Goal: Task Accomplishment & Management: Complete application form

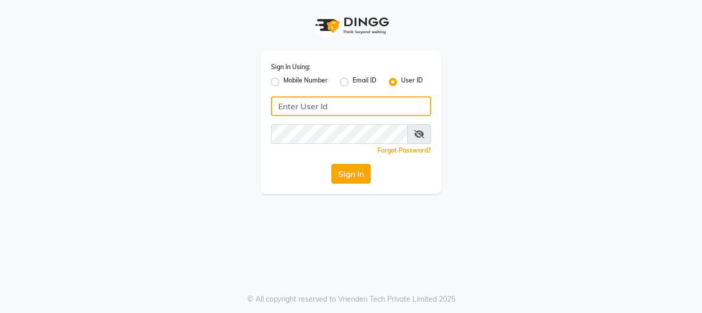
type input "westlanestudio"
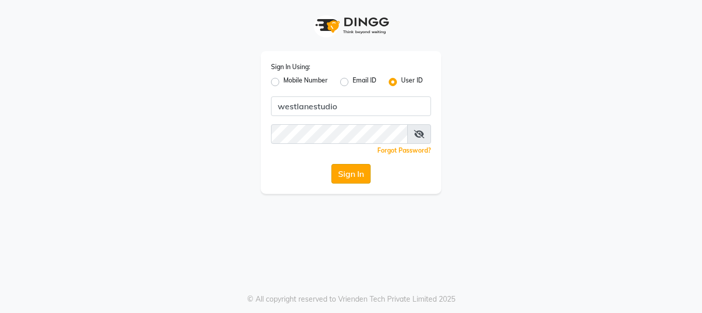
click at [347, 169] on button "Sign In" at bounding box center [350, 174] width 39 height 20
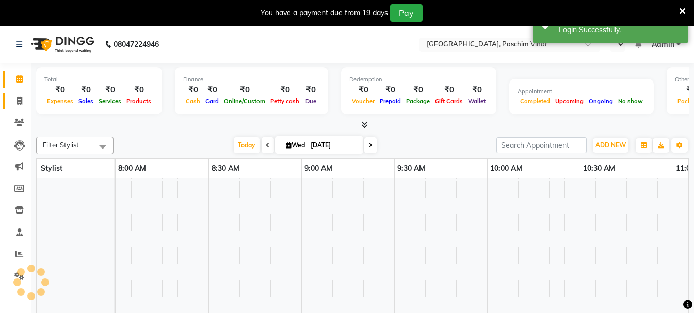
select select "en"
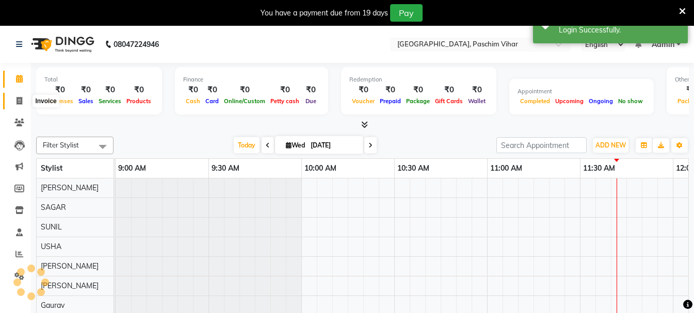
click at [18, 97] on icon at bounding box center [20, 101] width 6 height 8
select select "service"
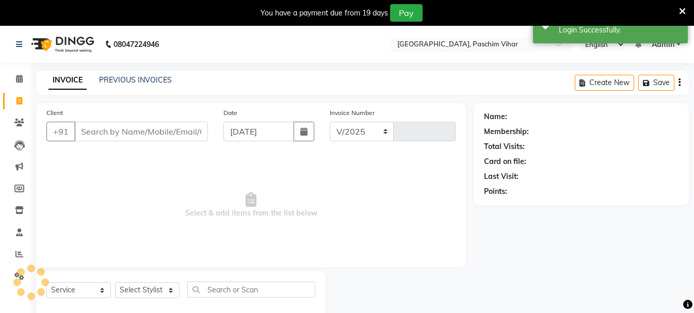
select select "223"
type input "3403"
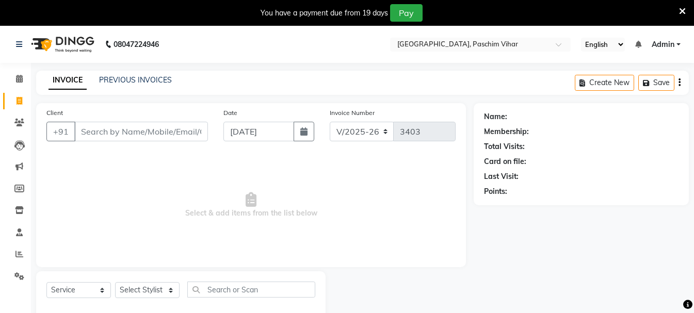
click at [684, 10] on icon at bounding box center [682, 11] width 7 height 9
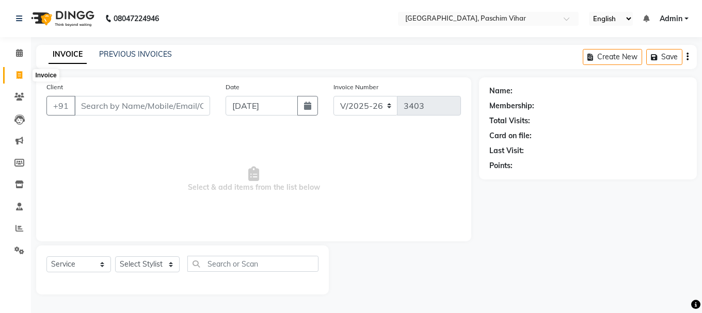
click at [17, 74] on icon at bounding box center [20, 75] width 6 height 8
select select "service"
type input "3403"
select select "223"
click at [126, 107] on input "Client" at bounding box center [142, 106] width 136 height 20
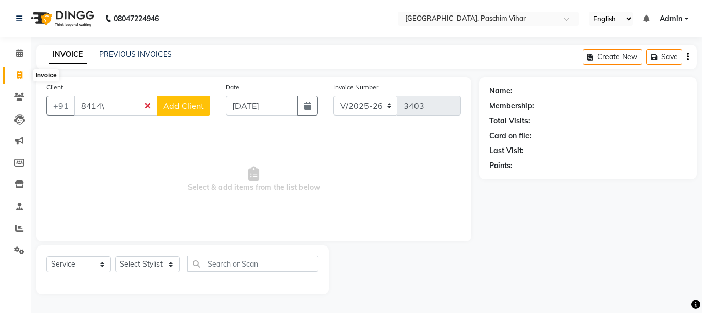
type input "8414\"
click at [14, 76] on span at bounding box center [19, 76] width 18 height 12
select select "service"
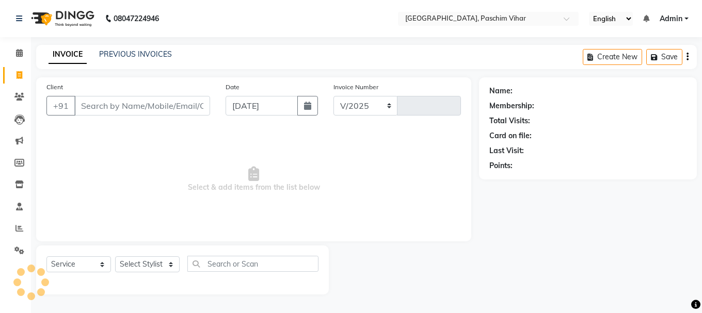
select select "223"
type input "3403"
click at [20, 75] on icon at bounding box center [20, 75] width 6 height 8
select select "service"
select select "223"
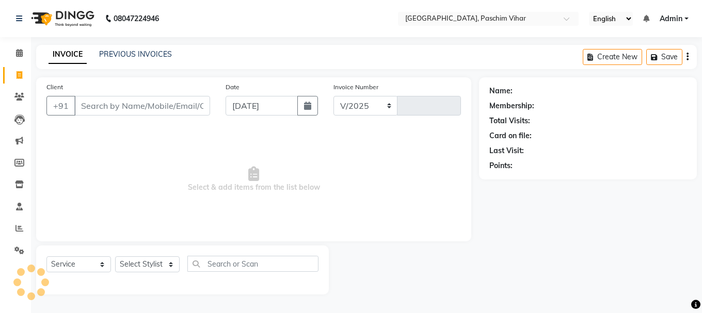
type input "3403"
click at [122, 109] on input "Client" at bounding box center [142, 106] width 136 height 20
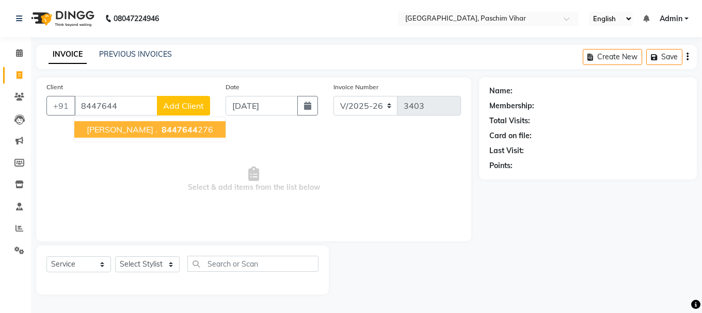
click at [161, 129] on span "8447644" at bounding box center [179, 129] width 36 height 10
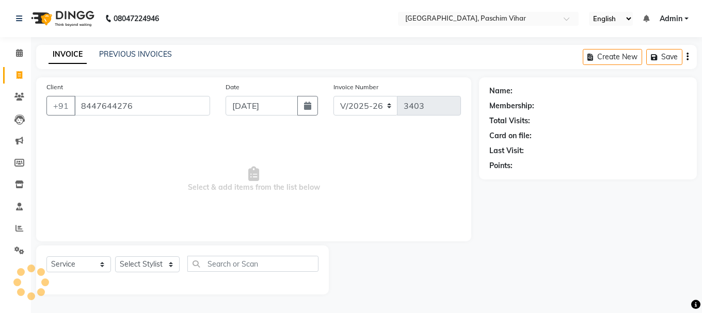
type input "8447644276"
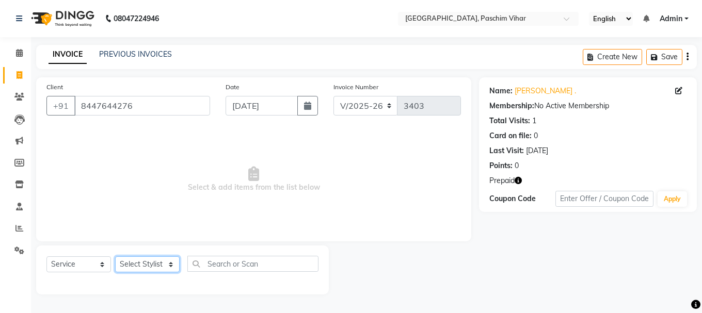
click at [153, 261] on select "Select Stylist Akash Anu Arun Gaurav [PERSON_NAME] [PERSON_NAME] [PERSON_NAME] …" at bounding box center [147, 264] width 64 height 16
select select "13723"
click at [115, 256] on select "Select Stylist Akash Anu Arun Gaurav [PERSON_NAME] [PERSON_NAME] [PERSON_NAME] …" at bounding box center [147, 264] width 64 height 16
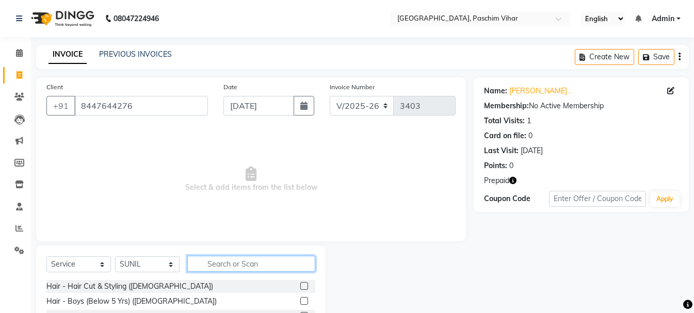
click at [247, 264] on input "text" at bounding box center [251, 264] width 128 height 16
type input "w"
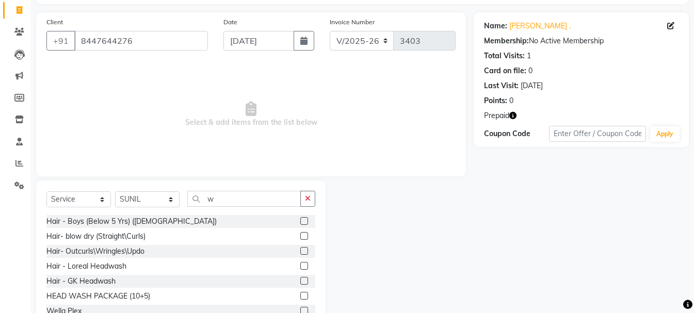
scroll to position [70, 0]
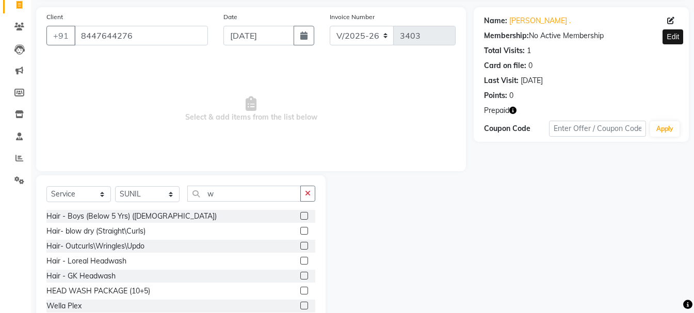
click at [300, 260] on label at bounding box center [304, 261] width 8 height 8
click at [300, 260] on input "checkbox" at bounding box center [303, 261] width 7 height 7
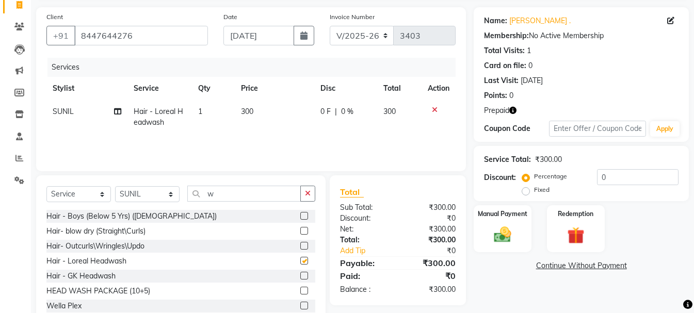
checkbox input "false"
click at [583, 231] on img at bounding box center [575, 235] width 29 height 22
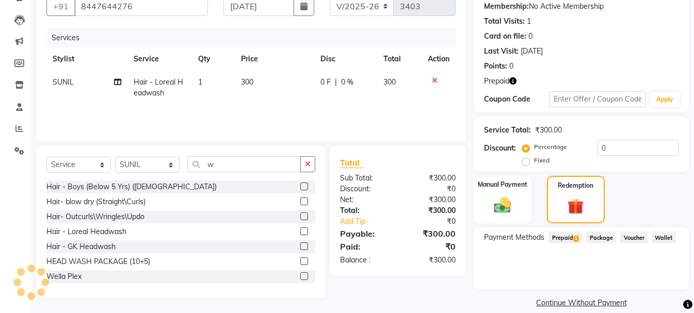
scroll to position [112, 0]
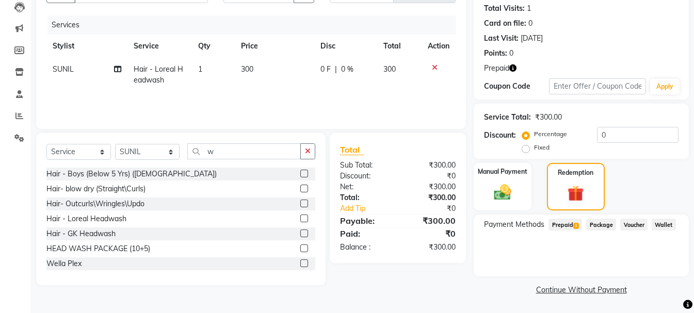
click at [563, 226] on span "Prepaid 1" at bounding box center [565, 225] width 34 height 12
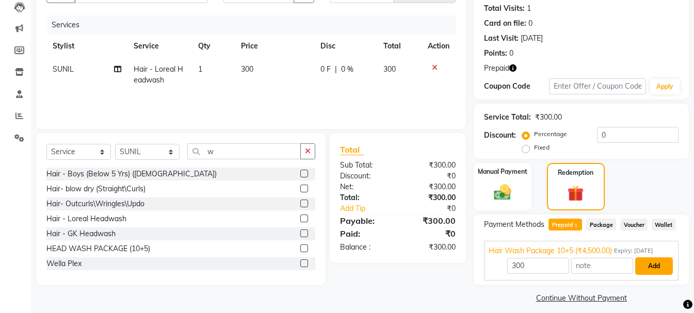
click at [650, 266] on button "Add" at bounding box center [654, 266] width 38 height 18
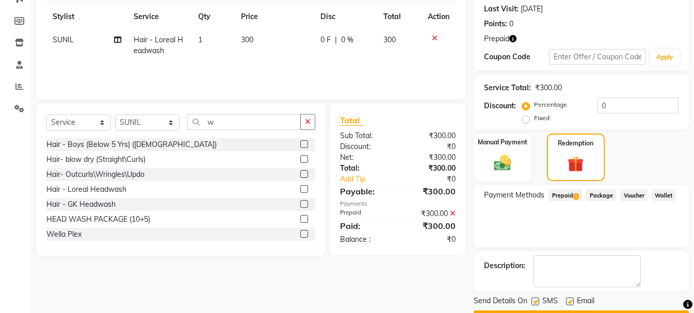
scroll to position [171, 0]
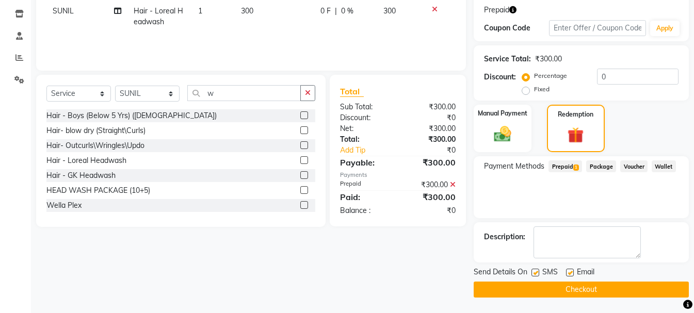
click at [594, 293] on button "Checkout" at bounding box center [581, 290] width 215 height 16
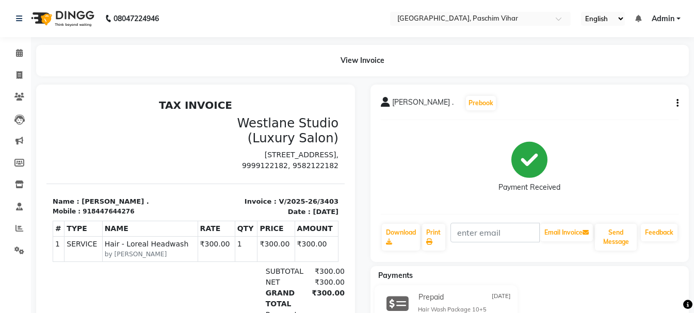
click at [595, 290] on div "Prepaid [DATE] Hair Wash Package 10+5 ₹300.00 Added on [DATE]" at bounding box center [530, 314] width 334 height 58
